Goal: Find specific page/section: Find specific page/section

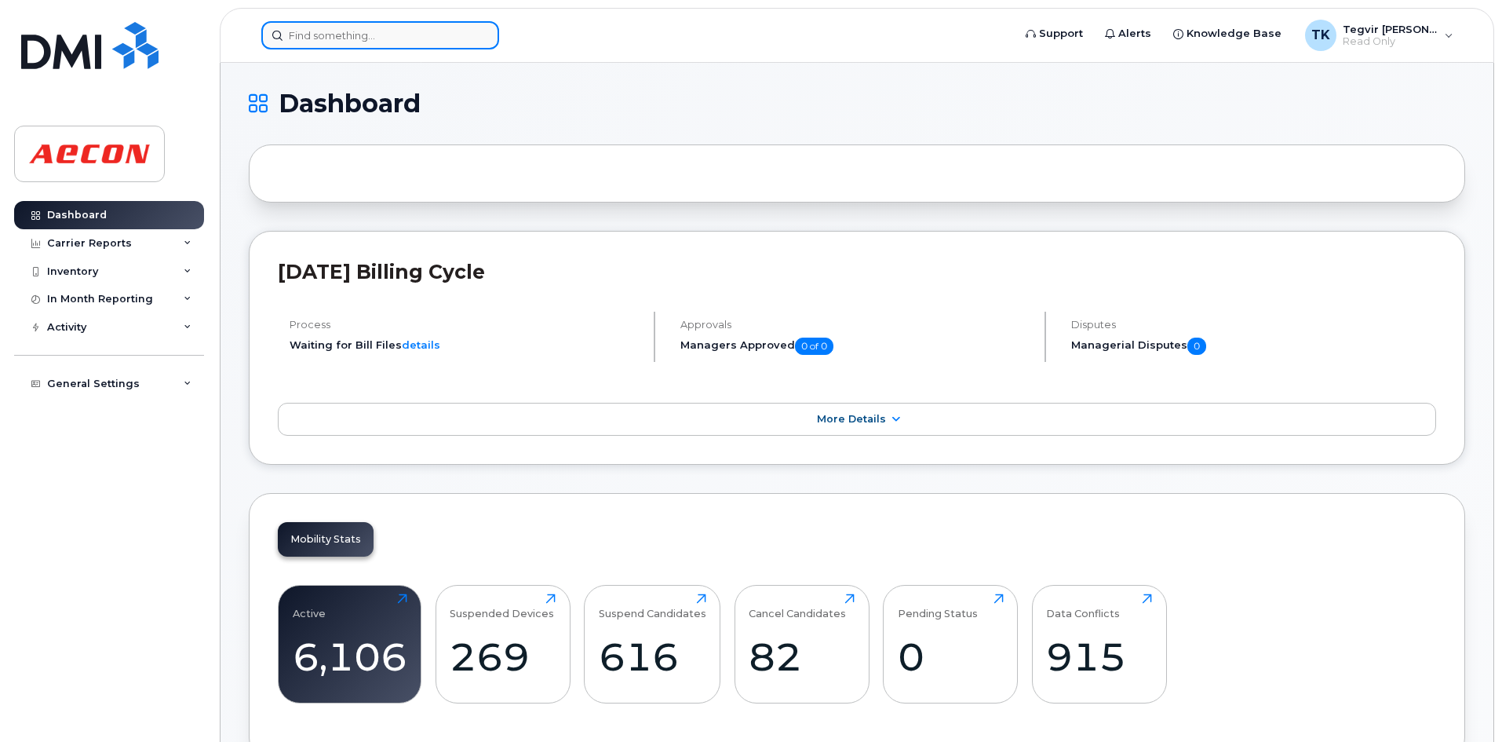
click at [356, 38] on input at bounding box center [380, 35] width 238 height 28
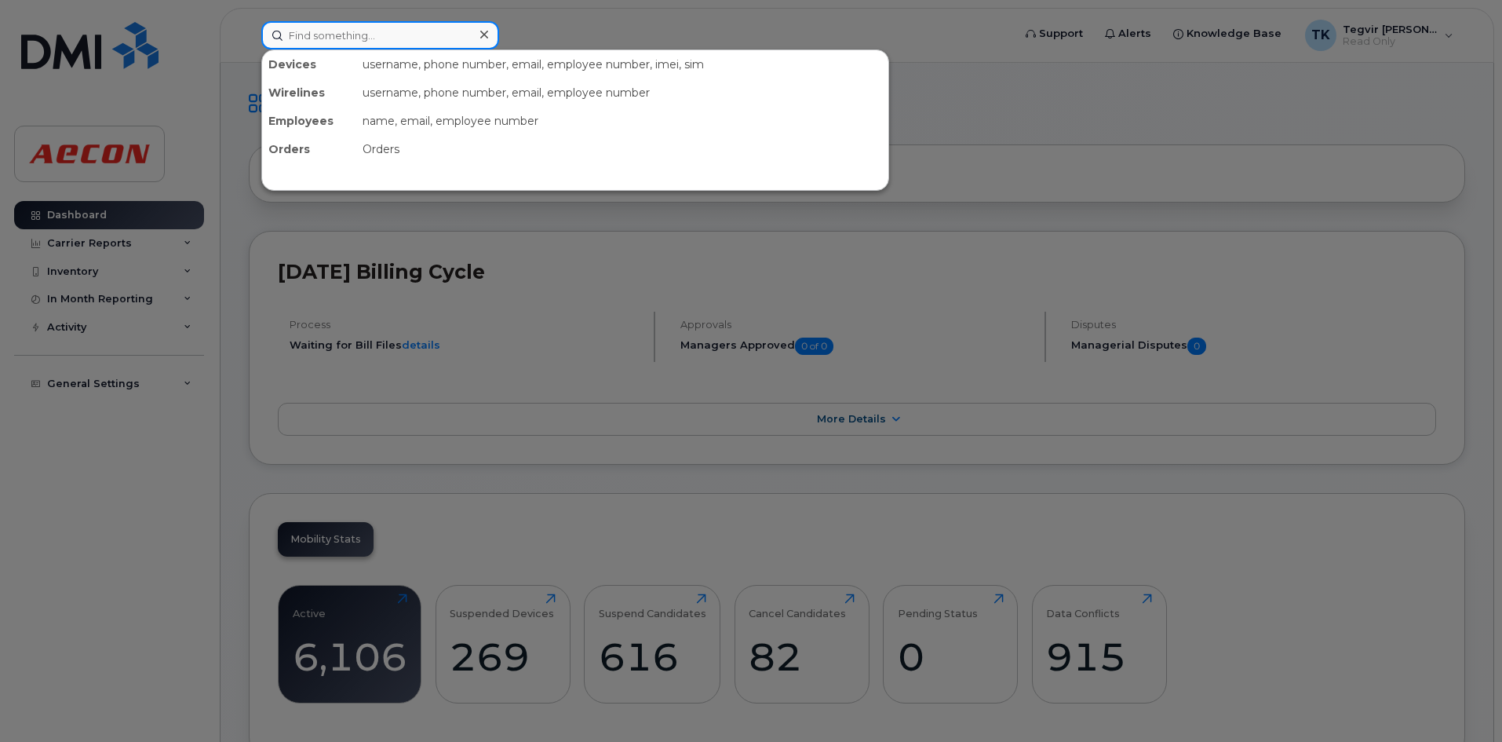
paste input "6729680259"
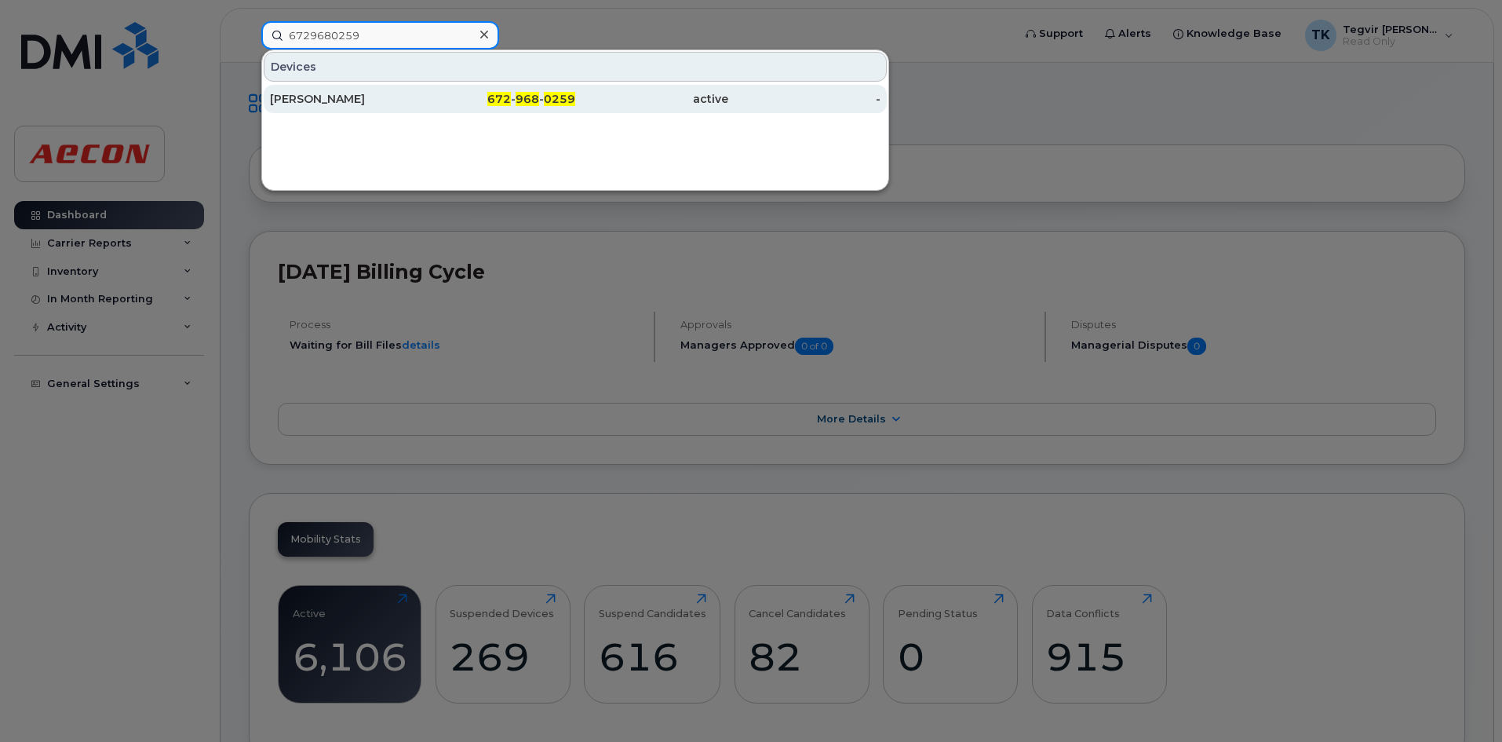
type input "6729680259"
click at [388, 106] on div "[PERSON_NAME]" at bounding box center [346, 99] width 153 height 16
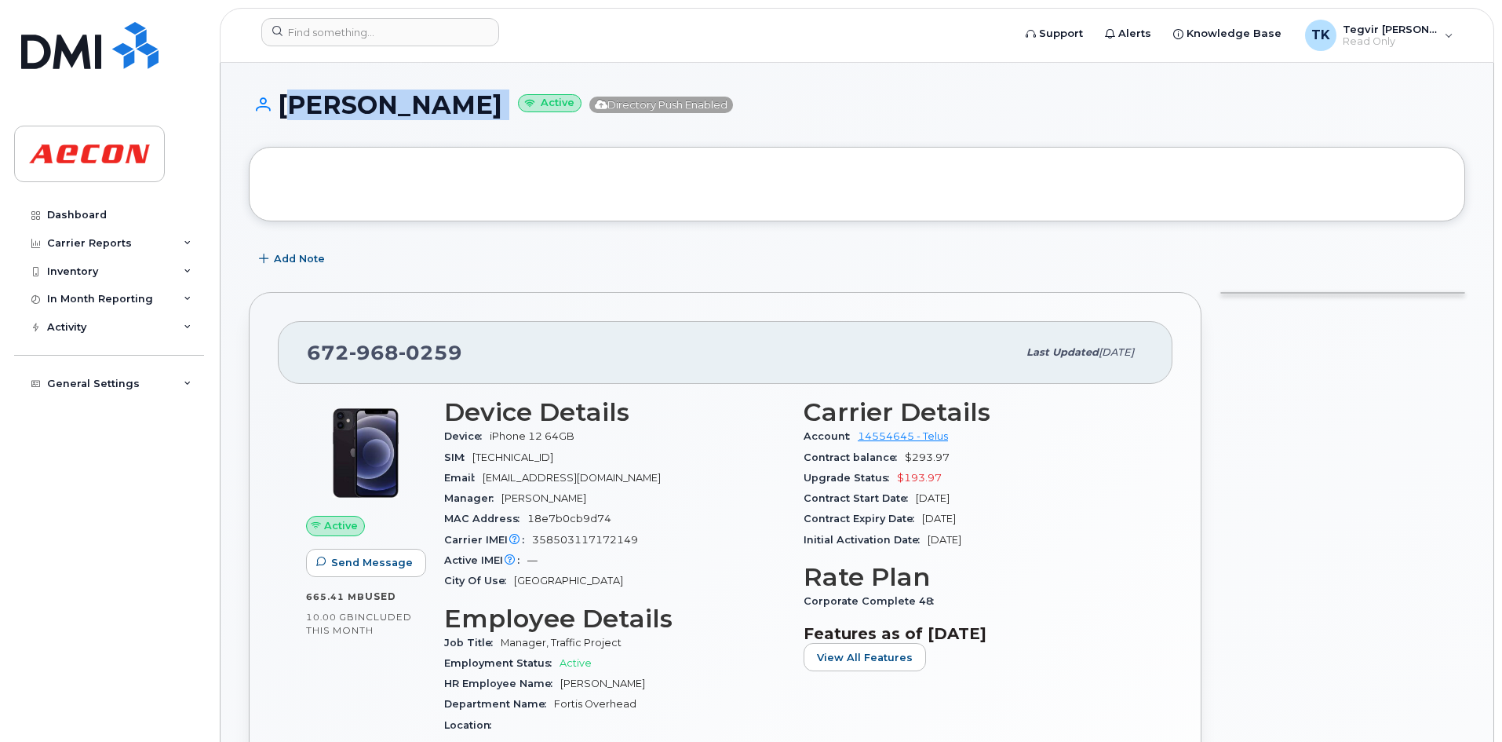
drag, startPoint x: 283, startPoint y: 111, endPoint x: 480, endPoint y: 115, distance: 197.0
click at [480, 115] on h1 "[PERSON_NAME] Active Directory Push Enabled" at bounding box center [857, 104] width 1216 height 27
copy h1 "[PERSON_NAME]"
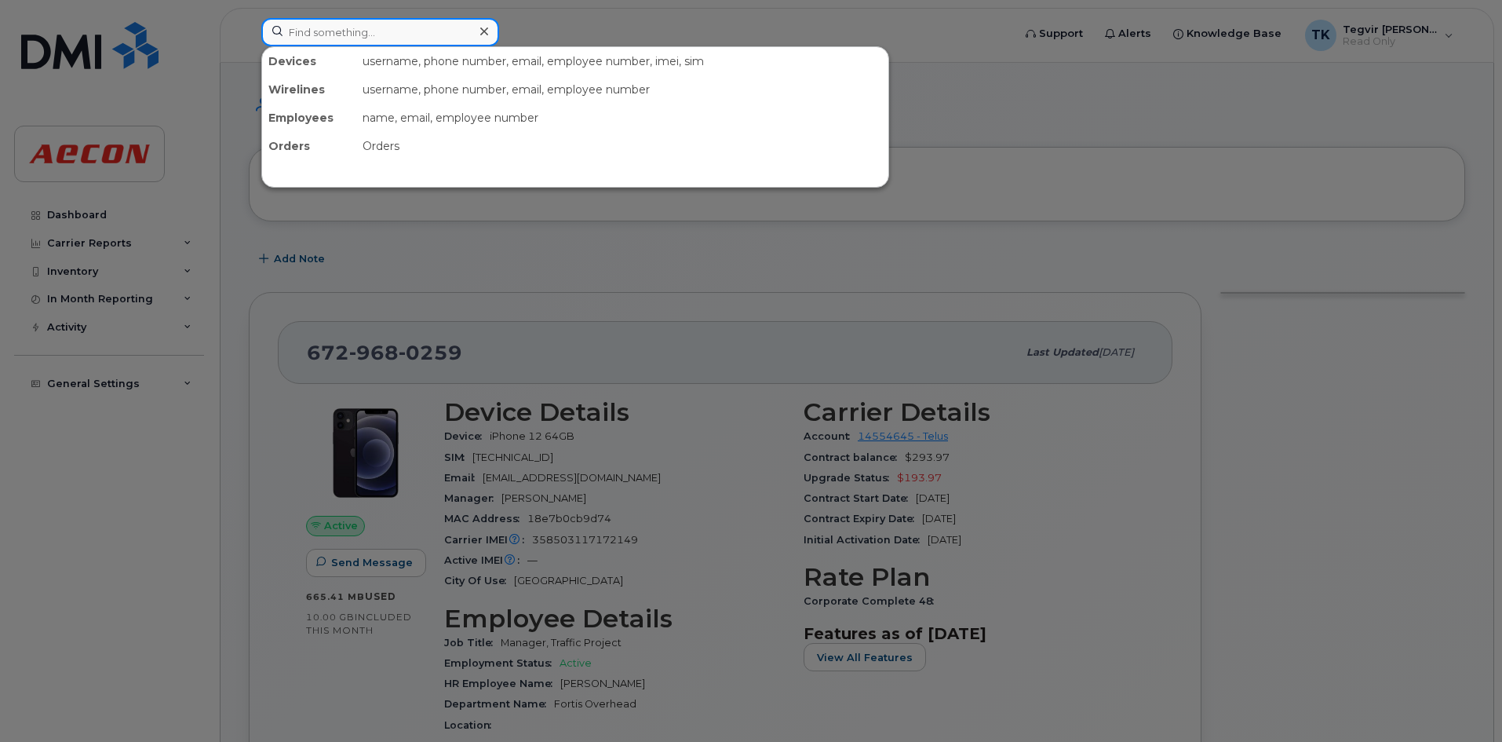
click at [440, 26] on input at bounding box center [380, 32] width 238 height 28
paste input "6729633205"
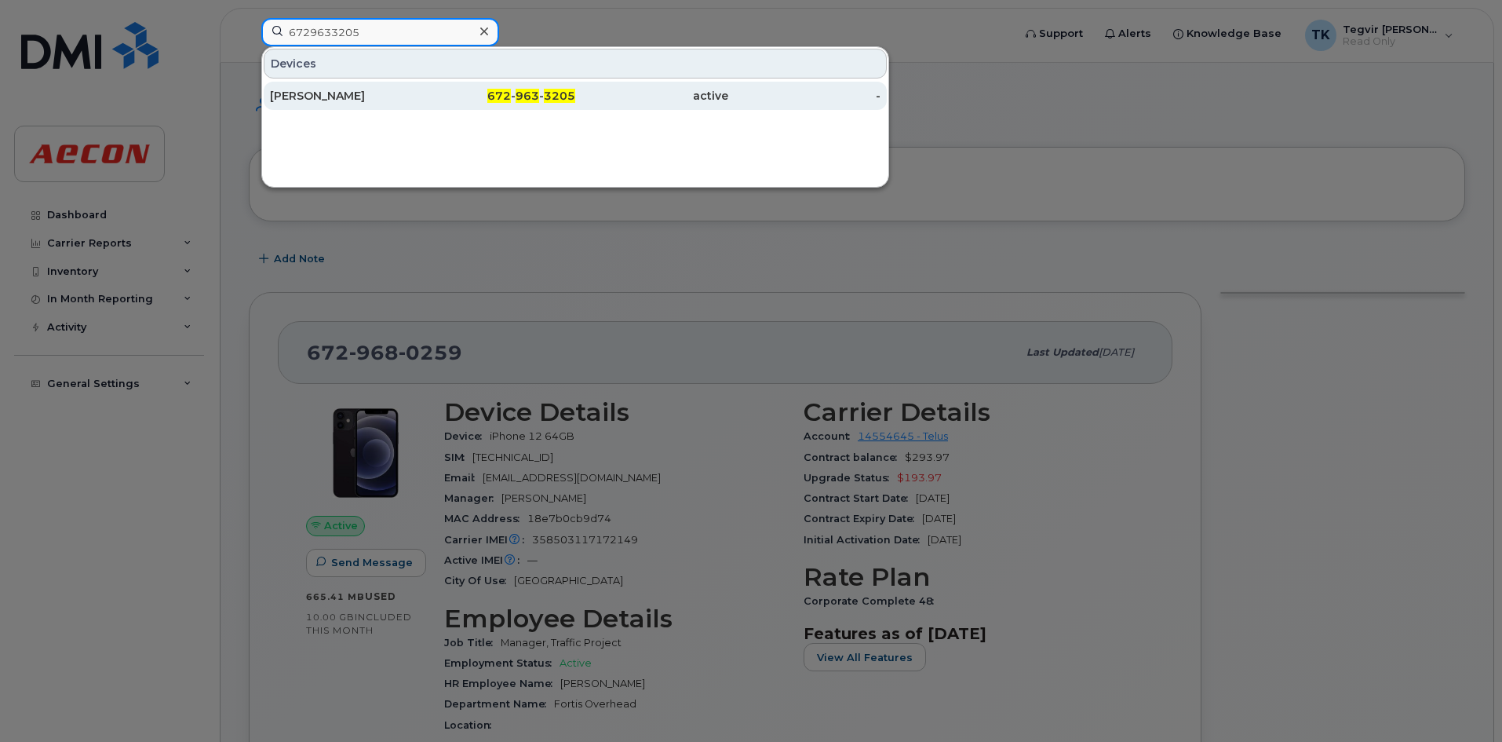
type input "6729633205"
click at [443, 103] on div "672 - 963 - 3205" at bounding box center [499, 96] width 153 height 16
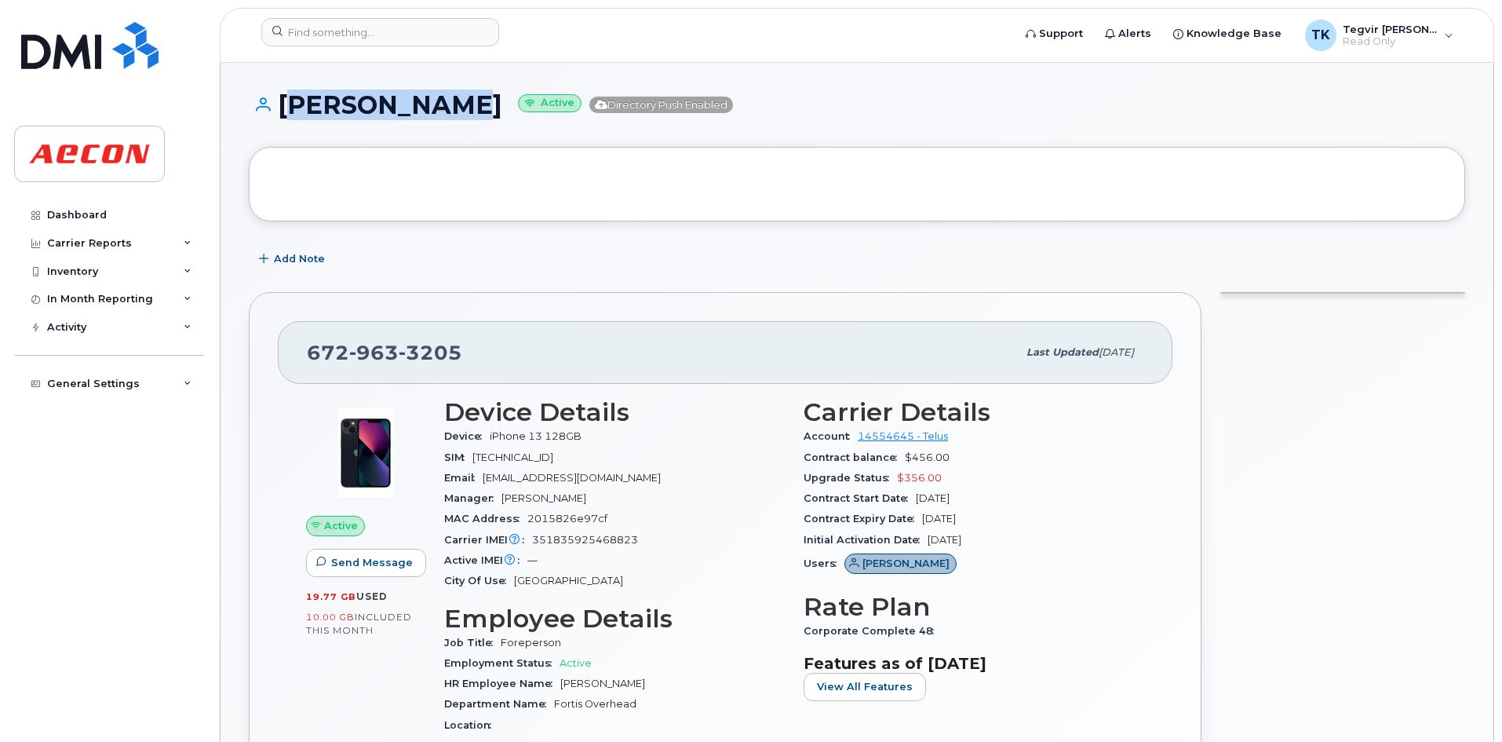
drag, startPoint x: 281, startPoint y: 108, endPoint x: 441, endPoint y: 111, distance: 160.1
click at [441, 111] on h1 "[PERSON_NAME] Active Directory Push Enabled" at bounding box center [857, 104] width 1216 height 27
copy h1 "[PERSON_NAME]"
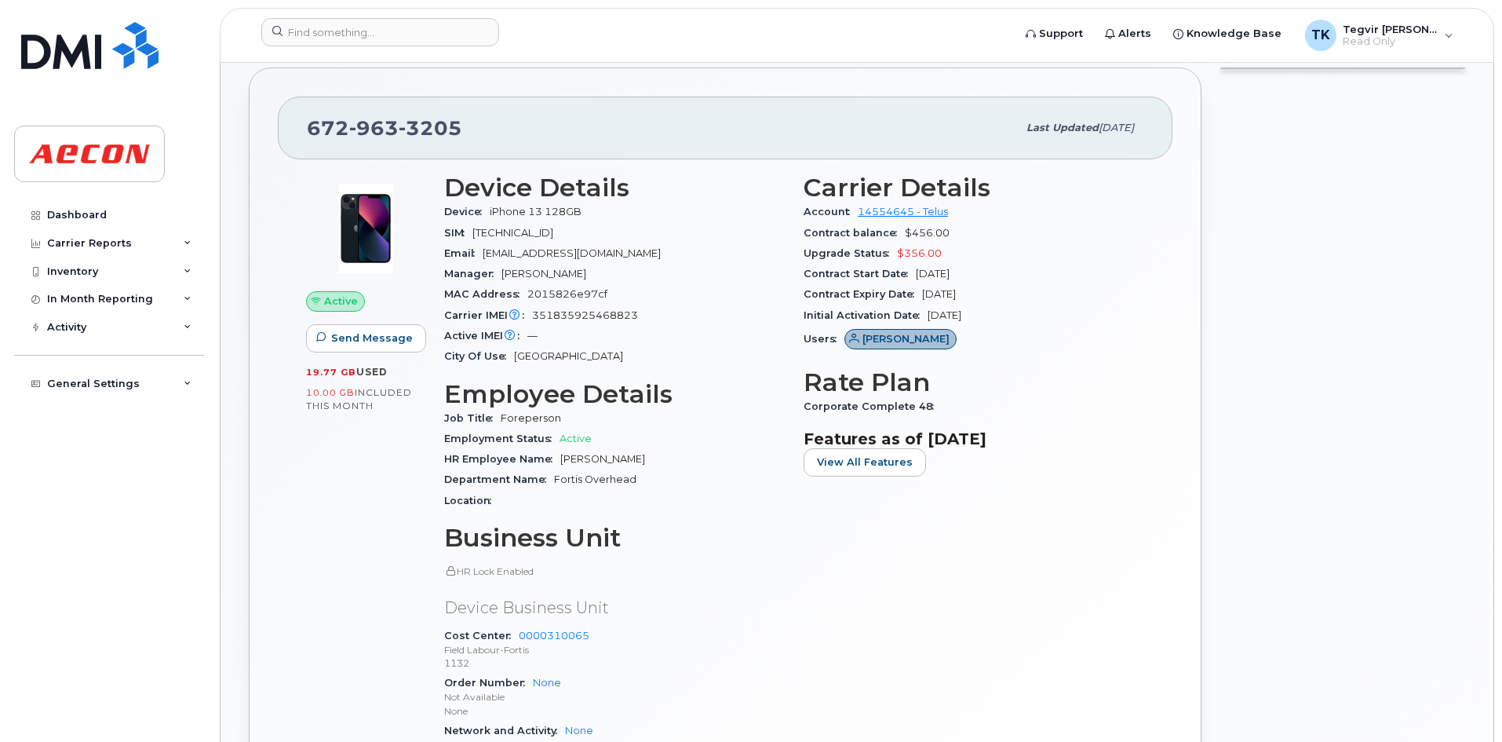
scroll to position [217, 0]
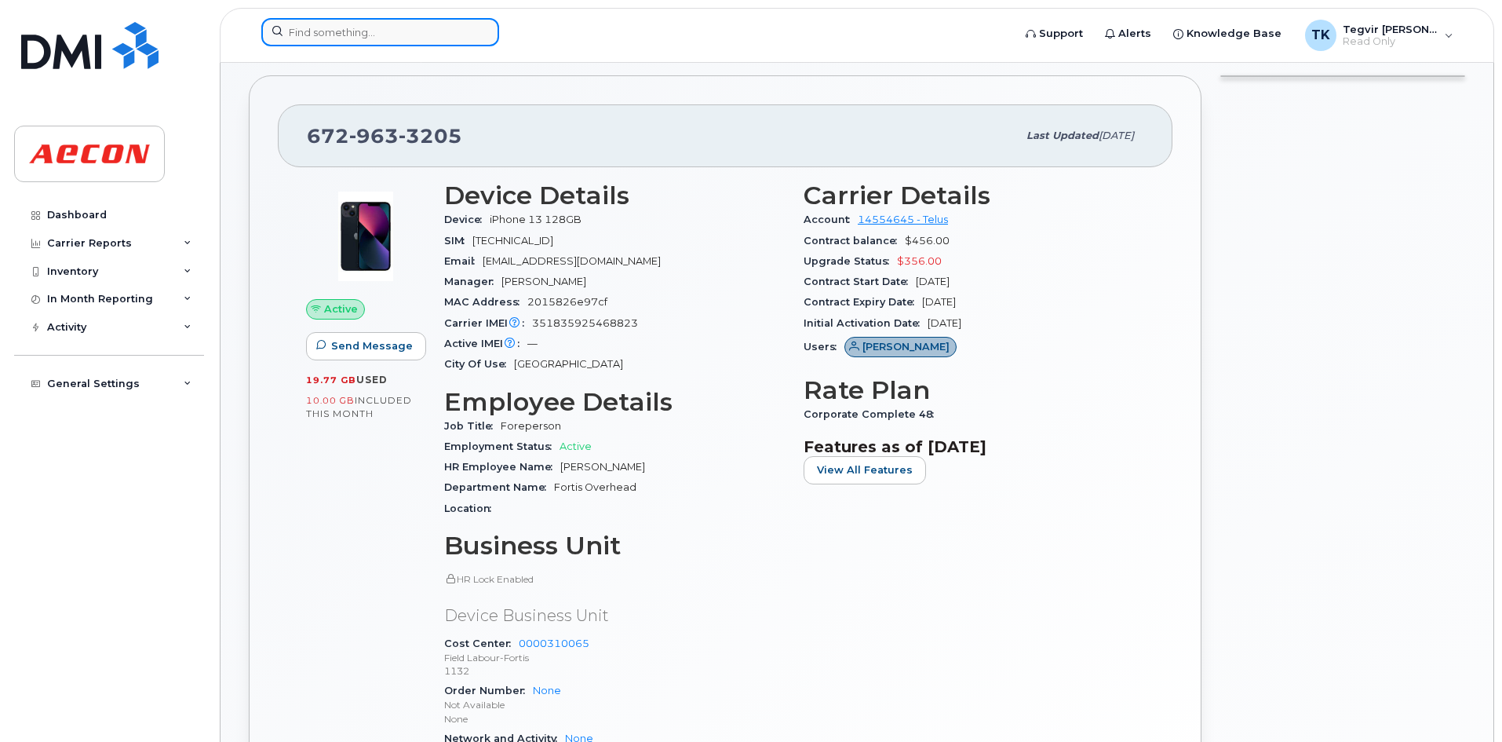
click at [379, 20] on input at bounding box center [380, 32] width 238 height 28
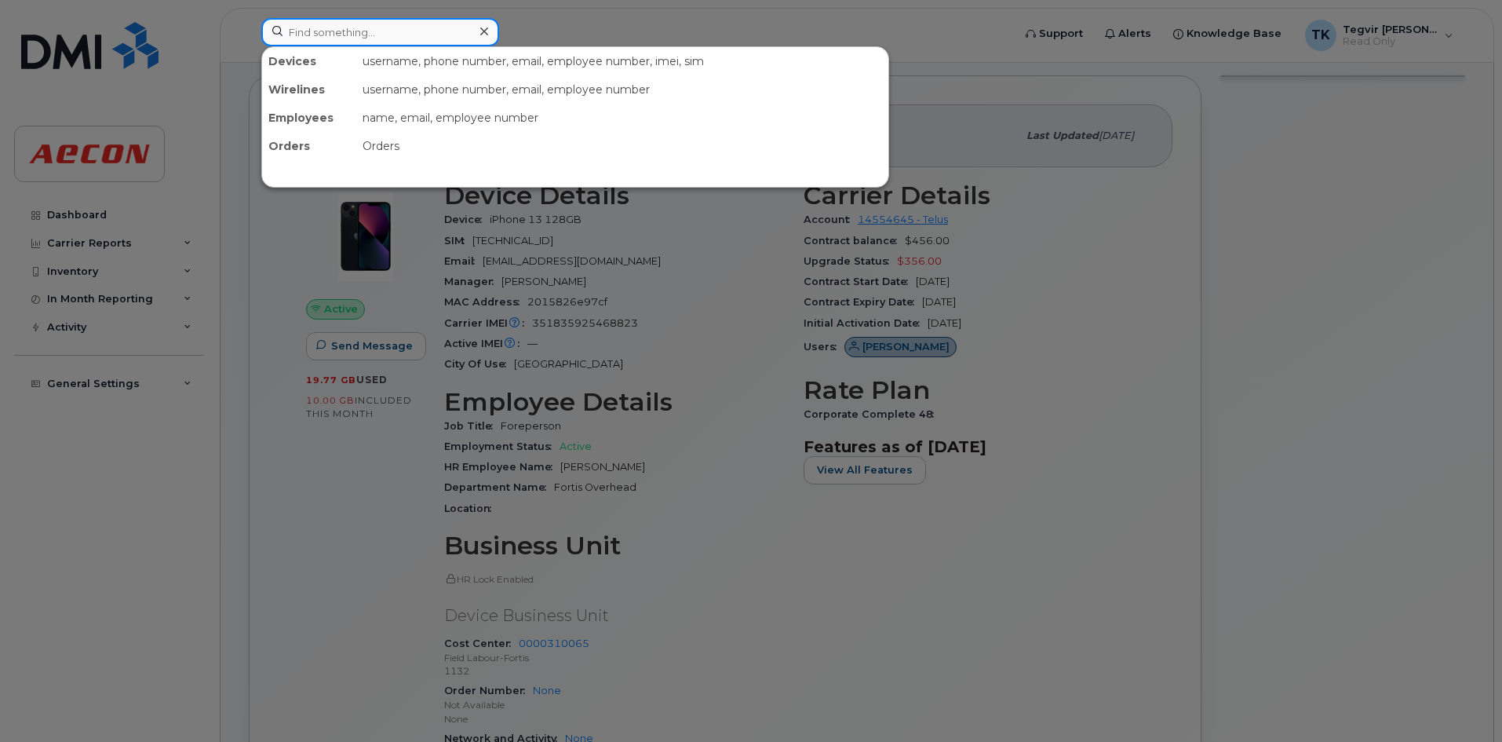
paste input "2369897186"
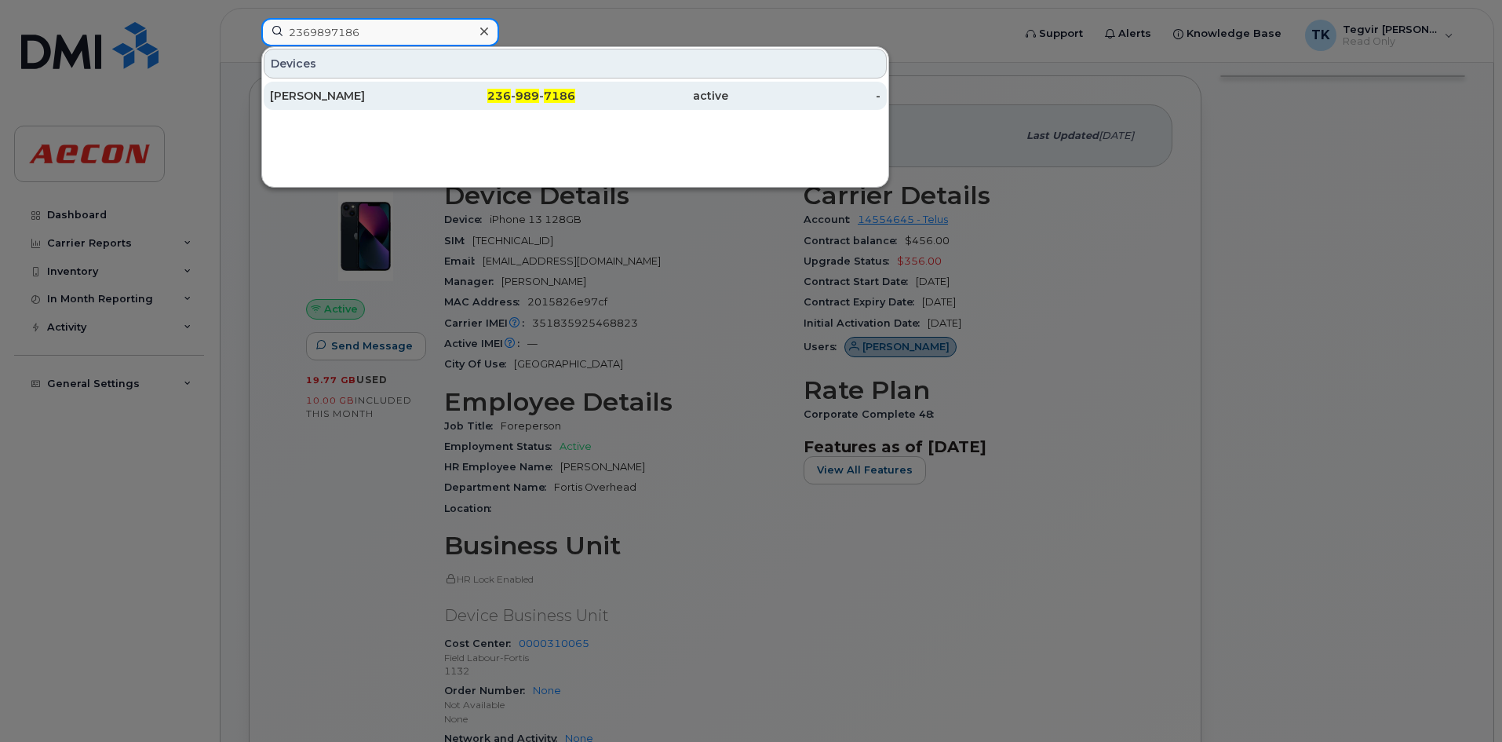
type input "2369897186"
click at [351, 101] on div "Coleton Rieta" at bounding box center [346, 96] width 153 height 16
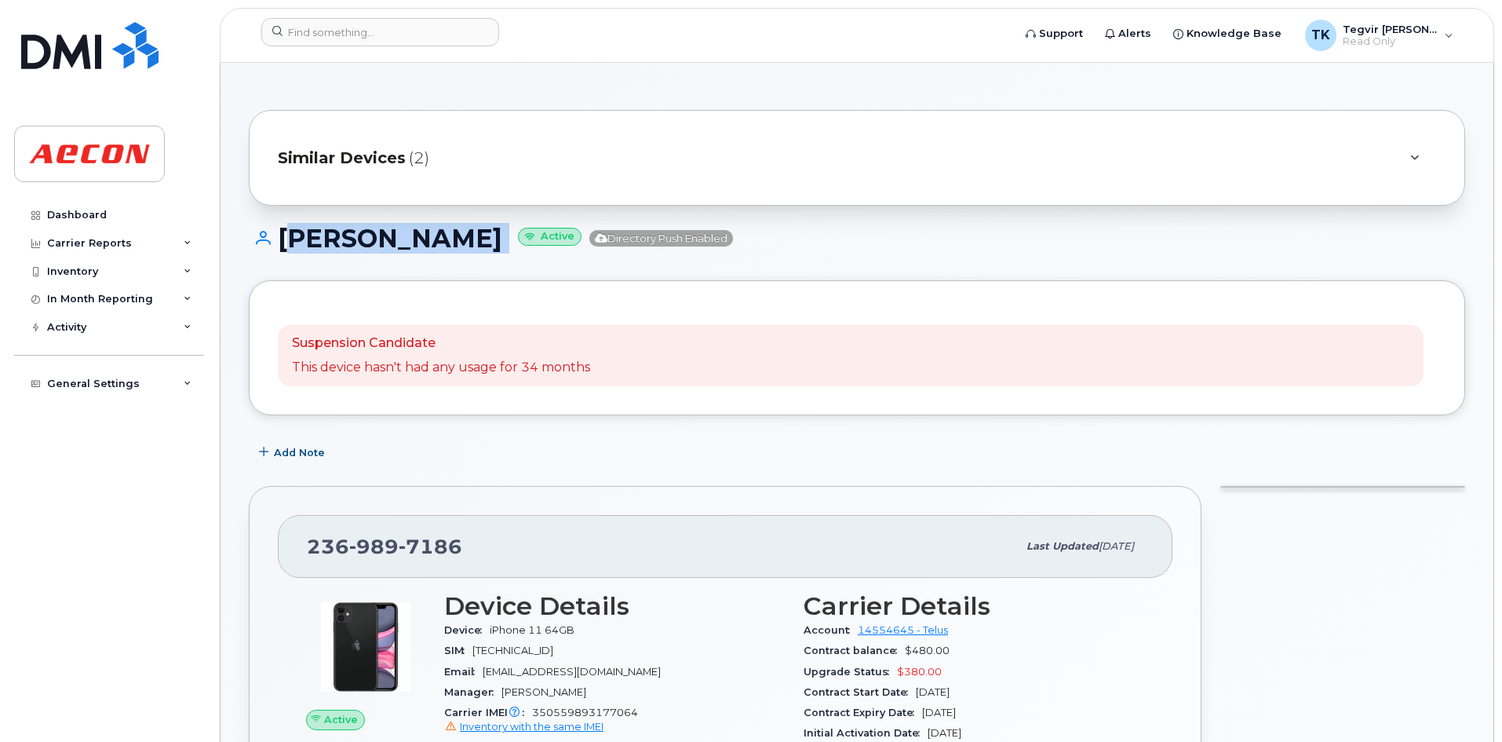
drag, startPoint x: 284, startPoint y: 237, endPoint x: 482, endPoint y: 243, distance: 197.9
click at [482, 243] on h1 "Coleton Rieta Active Directory Push Enabled" at bounding box center [857, 237] width 1216 height 27
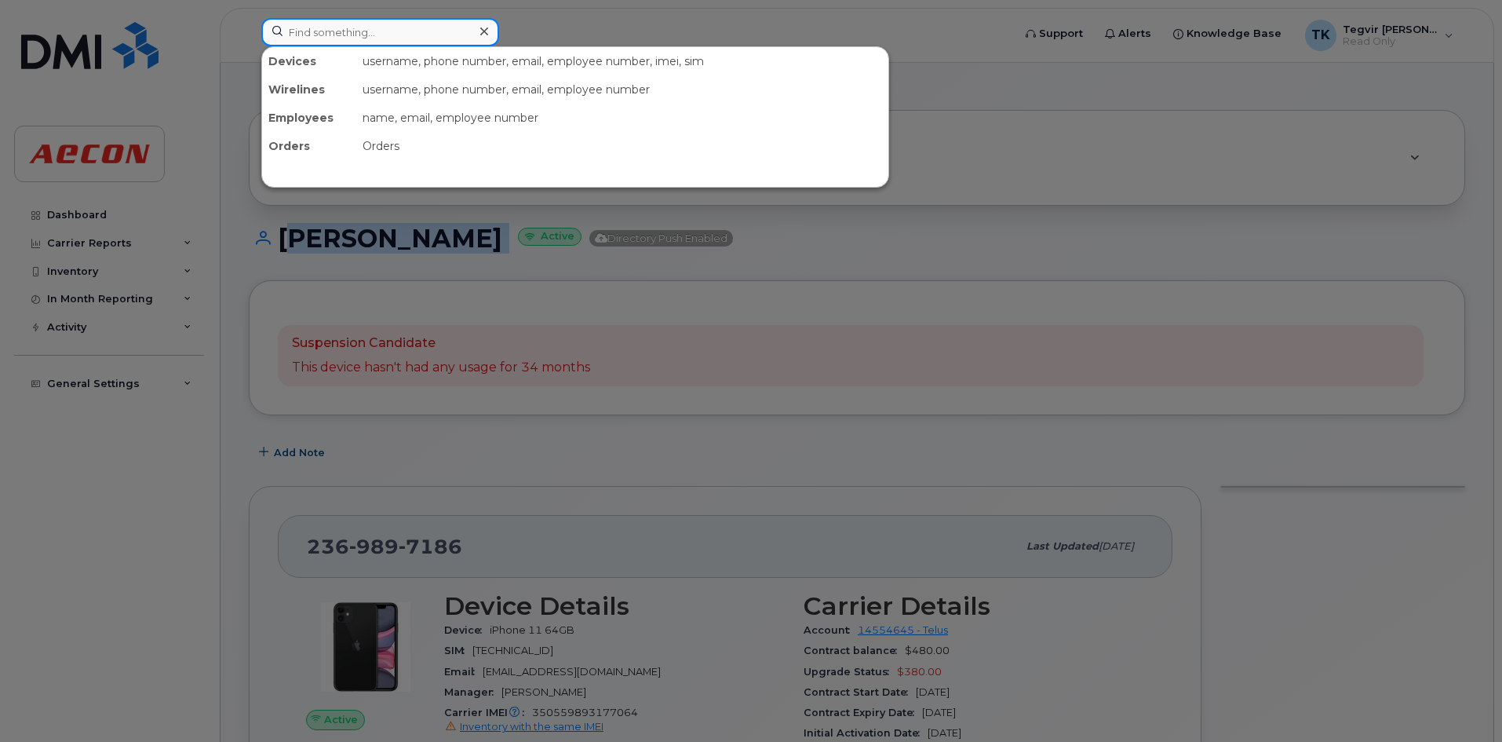
click at [346, 38] on input at bounding box center [380, 32] width 238 height 28
paste input "6729638623"
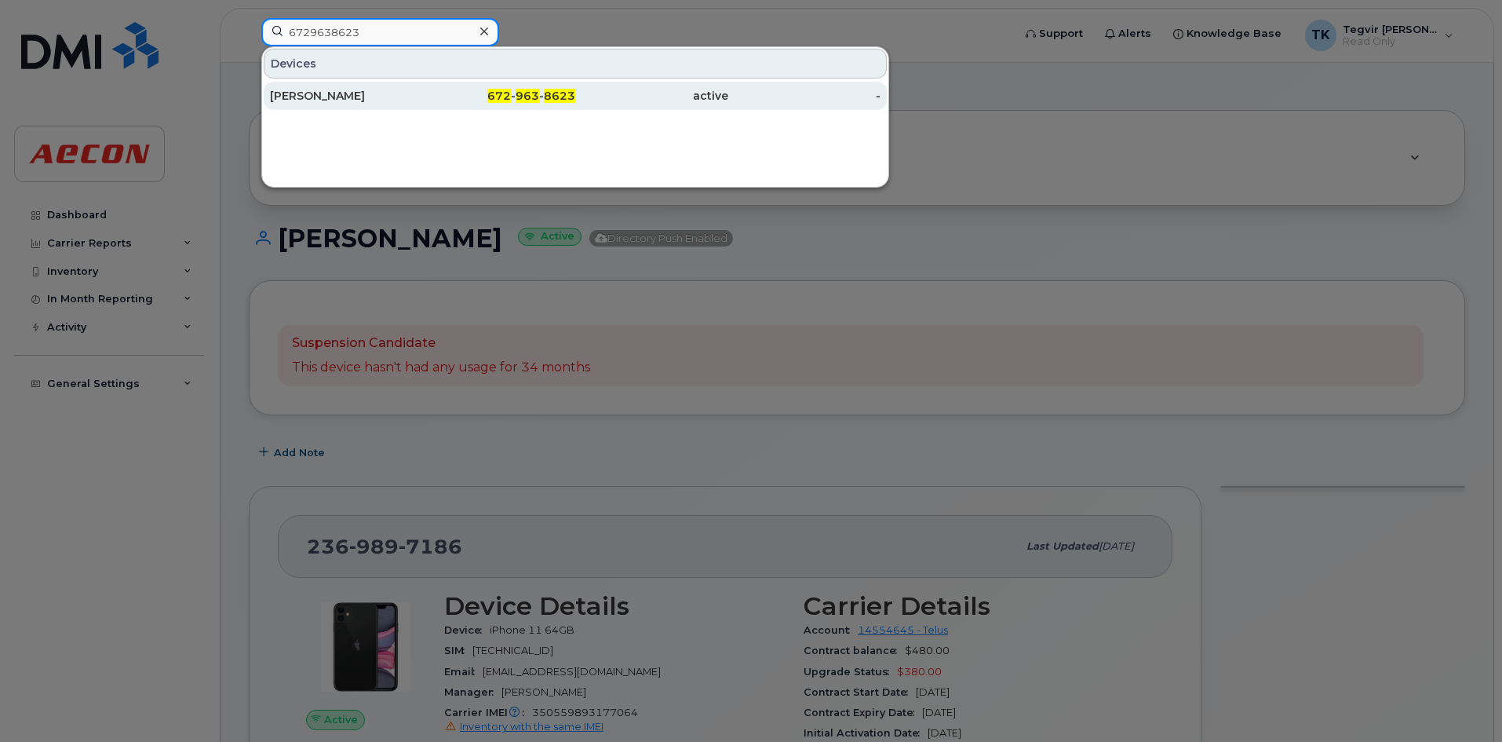
type input "6729638623"
click at [399, 97] on div "Andrew Kennedy" at bounding box center [346, 96] width 153 height 16
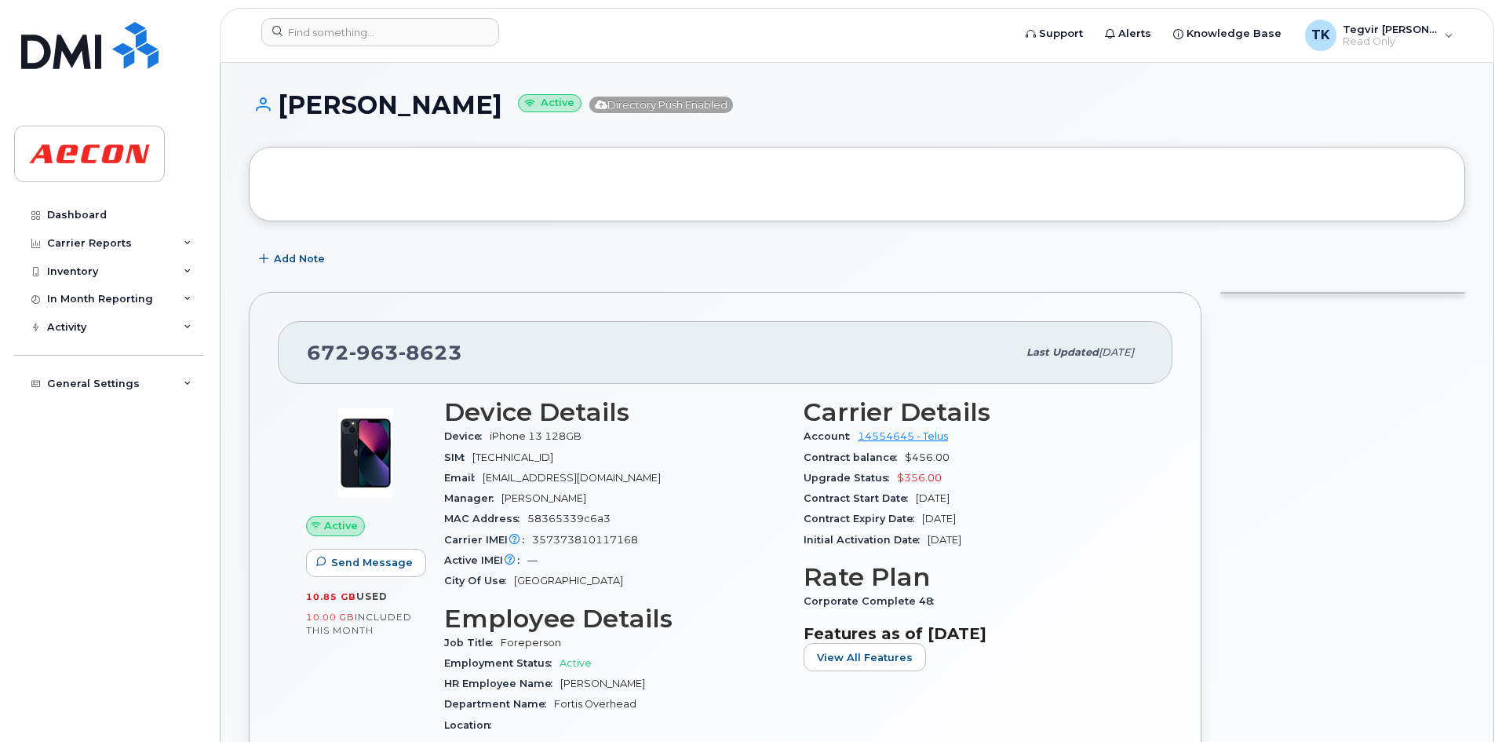
drag, startPoint x: 279, startPoint y: 103, endPoint x: 505, endPoint y: 111, distance: 226.9
click at [505, 111] on h1 "[PERSON_NAME] Active Directory Push Enabled" at bounding box center [857, 104] width 1216 height 27
copy h1 "[PERSON_NAME]"
click at [377, 36] on input at bounding box center [380, 32] width 238 height 28
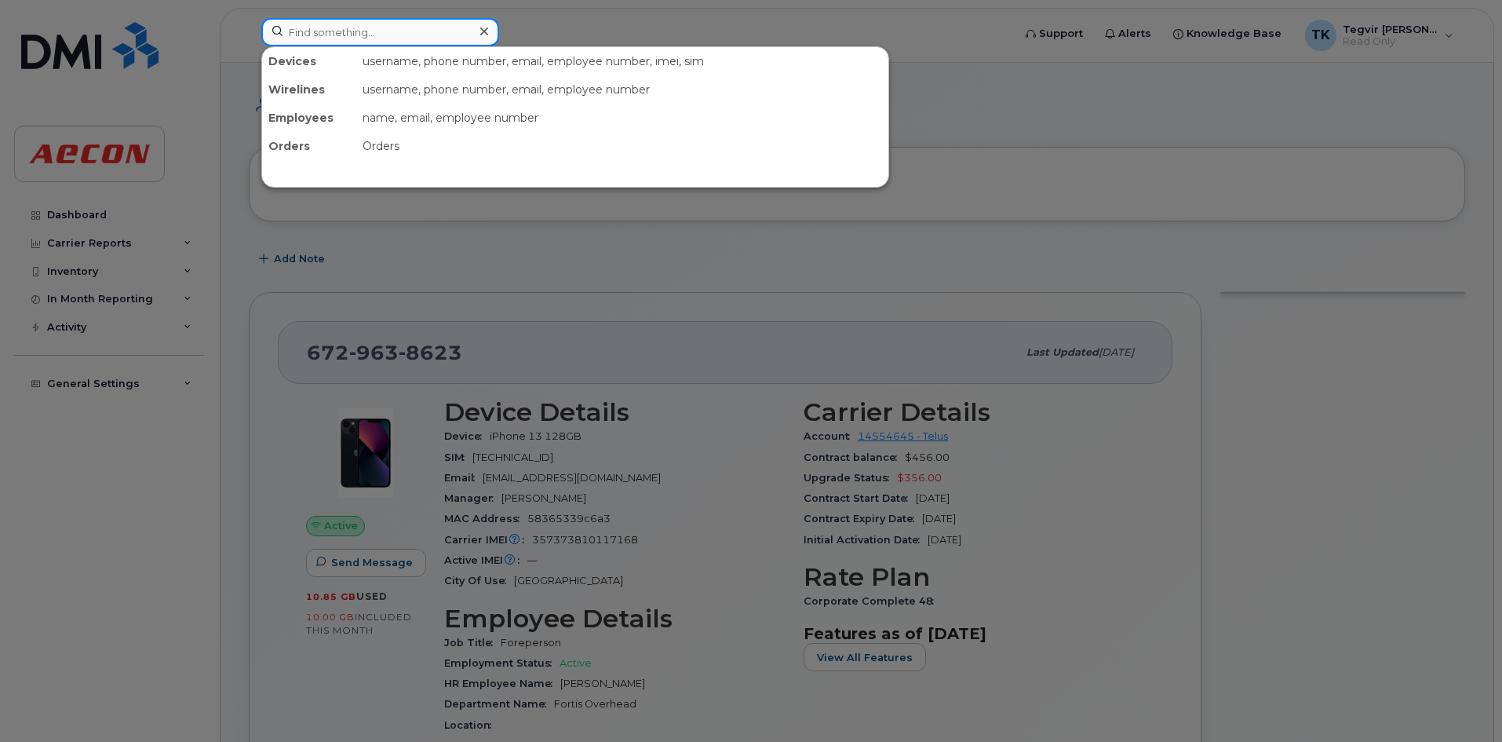
paste input "2369977044"
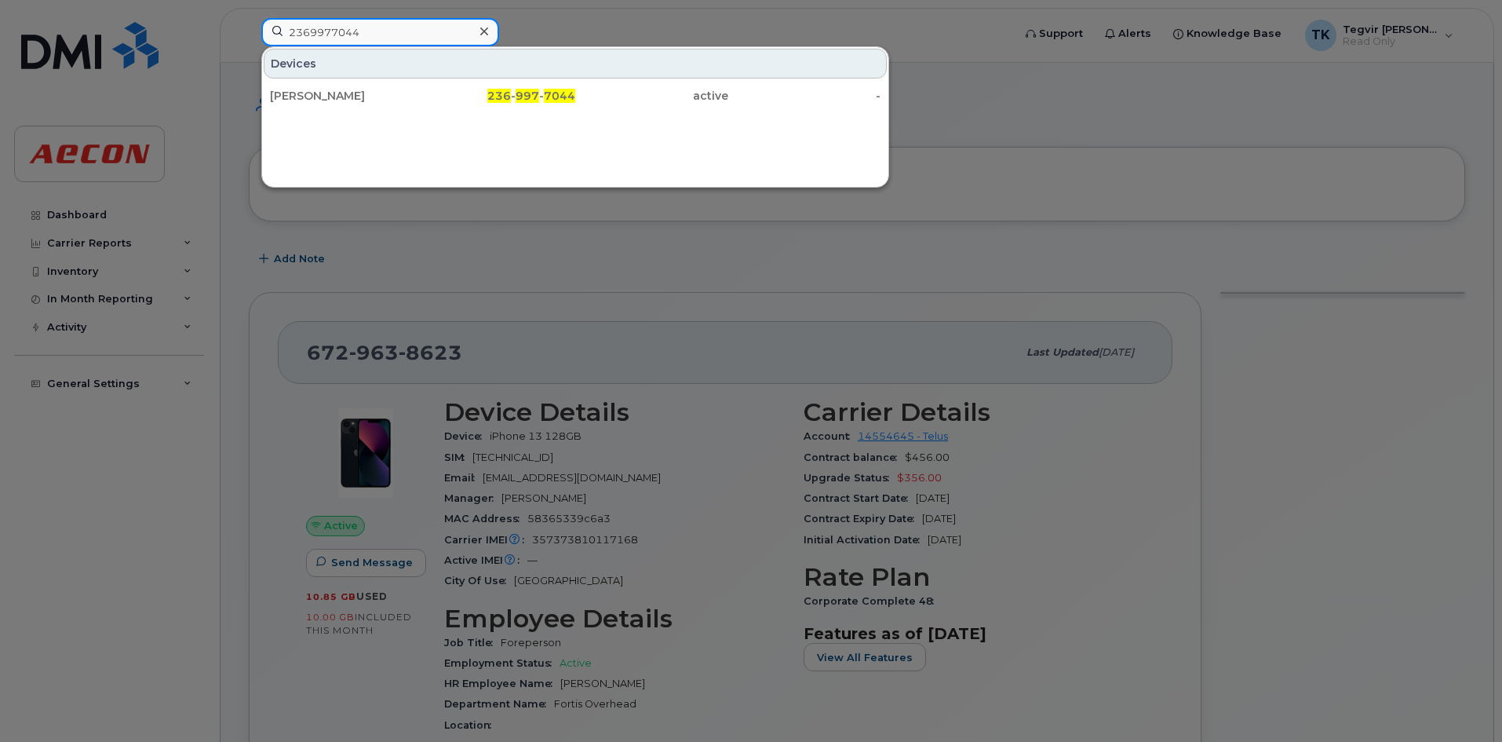
type input "2369977044"
drag, startPoint x: 436, startPoint y: 94, endPoint x: 487, endPoint y: 351, distance: 261.6
click at [436, 94] on div "236 - 997 - 7044" at bounding box center [499, 96] width 153 height 16
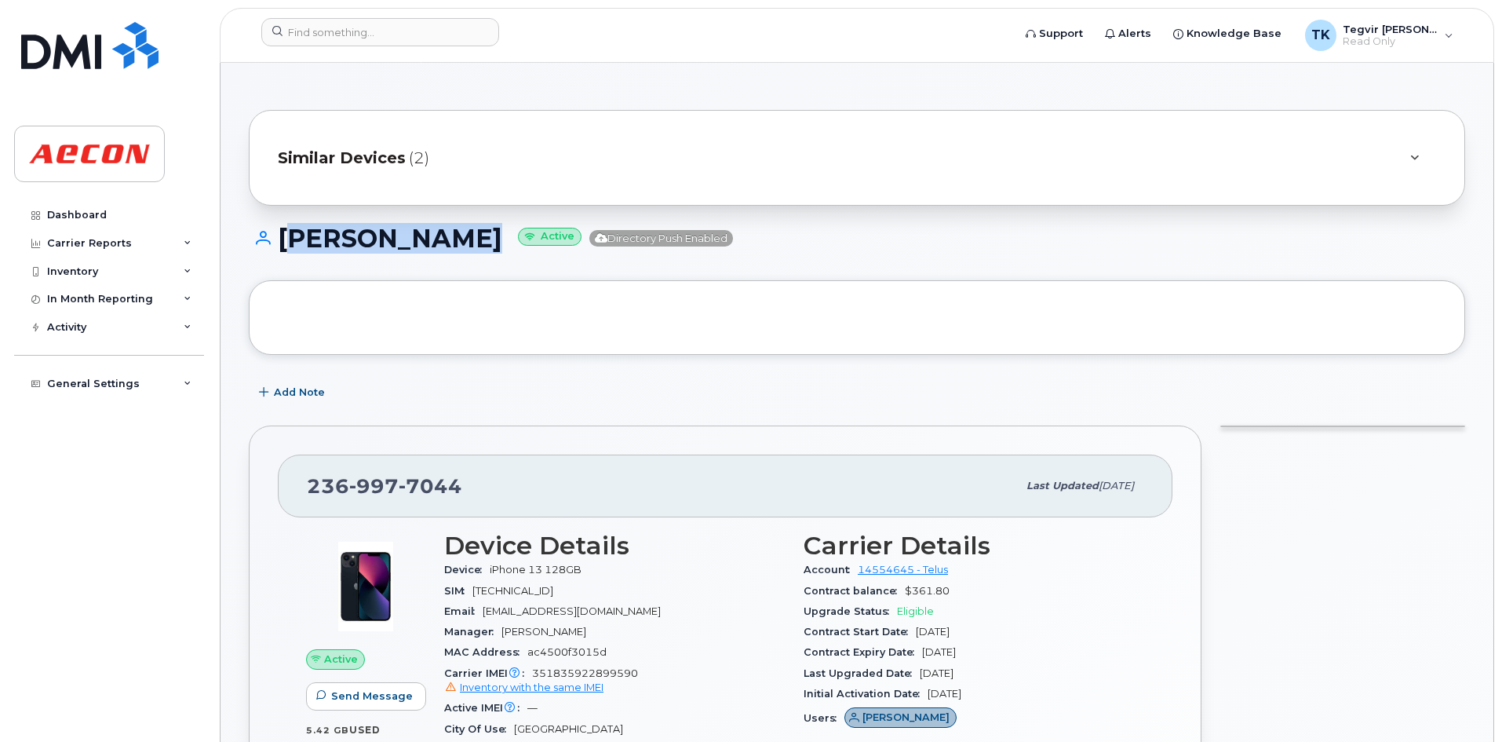
drag, startPoint x: 286, startPoint y: 243, endPoint x: 463, endPoint y: 245, distance: 177.4
click at [463, 245] on h1 "[PERSON_NAME] Active Directory Push Enabled" at bounding box center [857, 237] width 1216 height 27
copy h1 "[PERSON_NAME]"
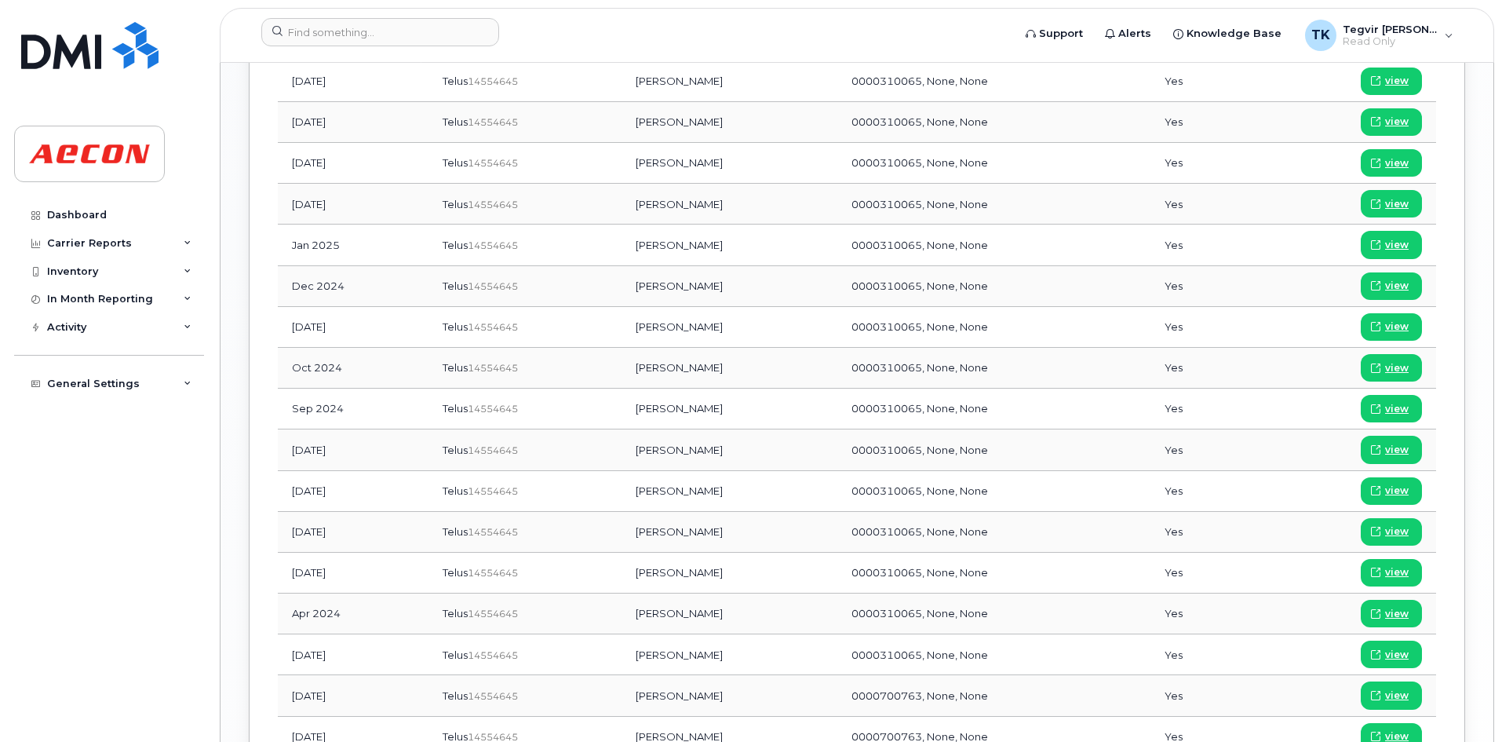
scroll to position [1491, 0]
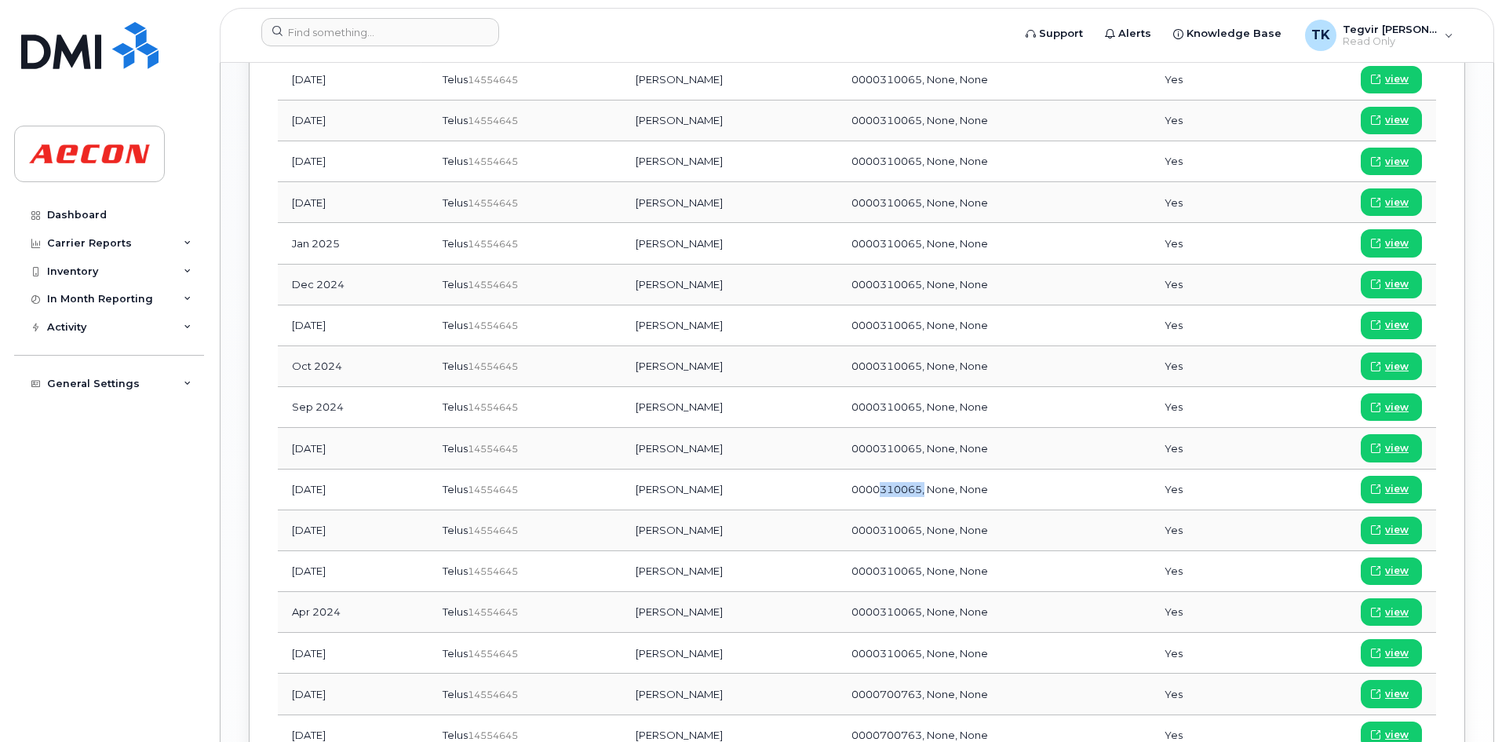
drag, startPoint x: 870, startPoint y: 492, endPoint x: 913, endPoint y: 486, distance: 43.6
click at [913, 486] on span "0000310065, None, None" at bounding box center [919, 489] width 137 height 13
